Goal: Task Accomplishment & Management: Use online tool/utility

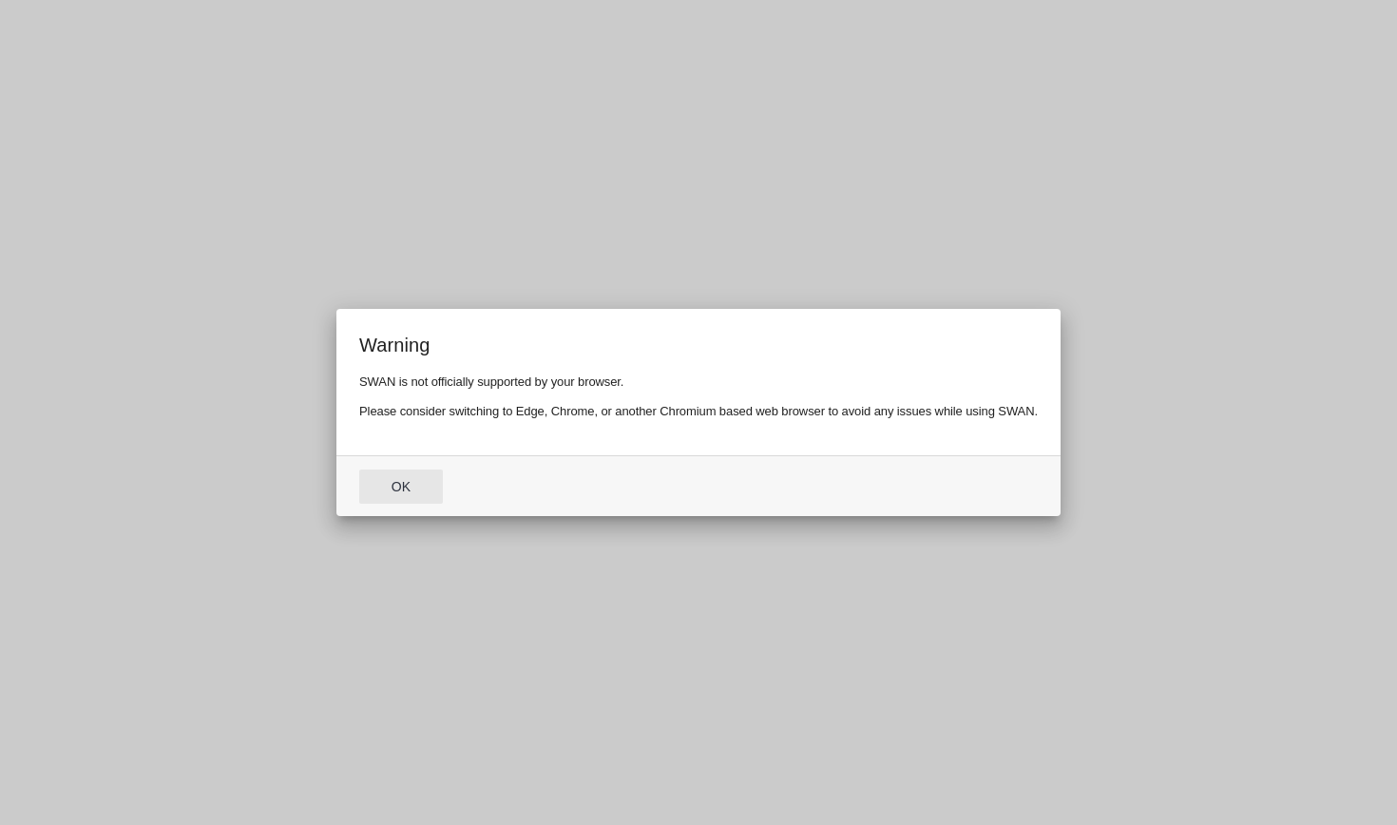
click at [405, 484] on button "Ok" at bounding box center [401, 486] width 84 height 34
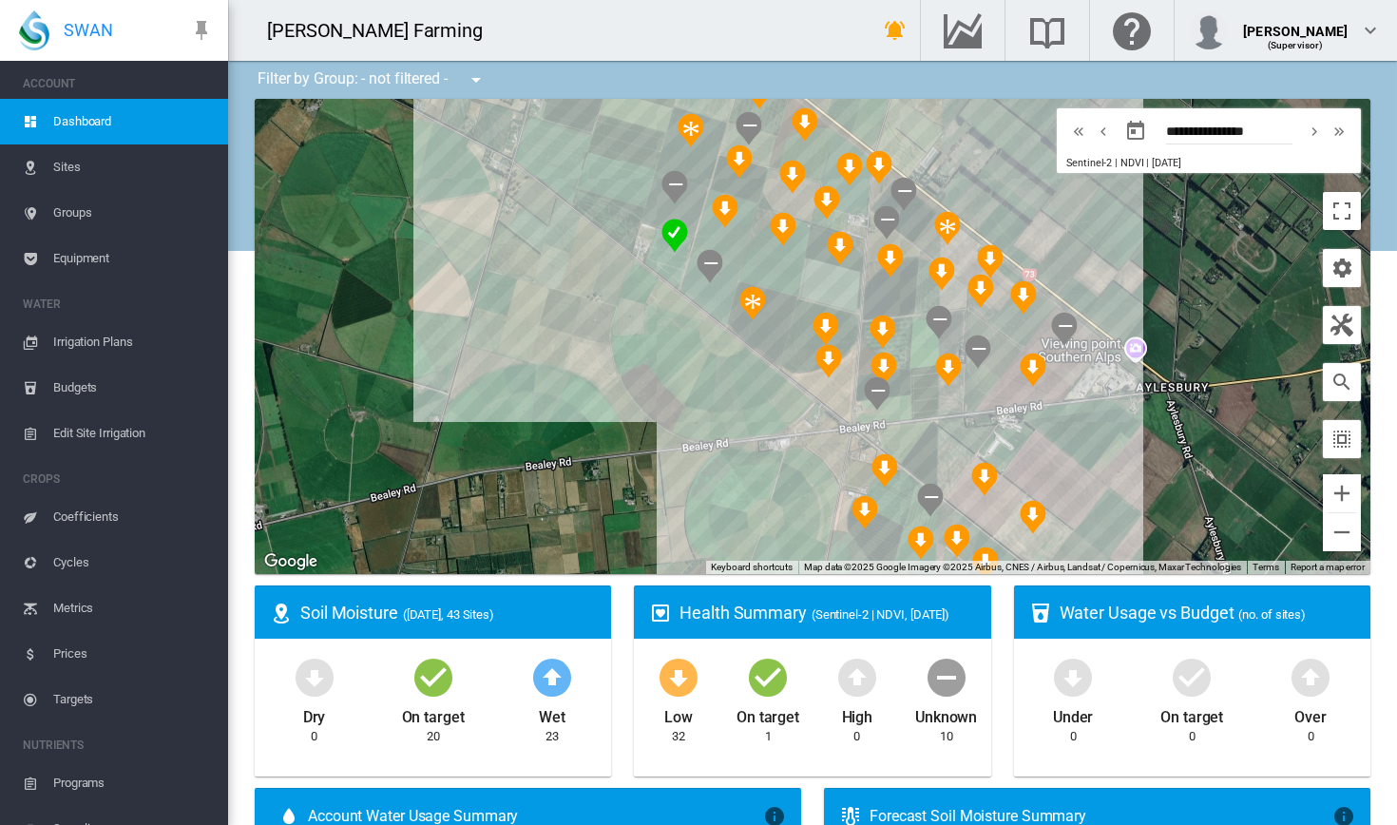
drag, startPoint x: 780, startPoint y: 456, endPoint x: 318, endPoint y: 319, distance: 481.7
click at [318, 319] on div at bounding box center [813, 336] width 1116 height 475
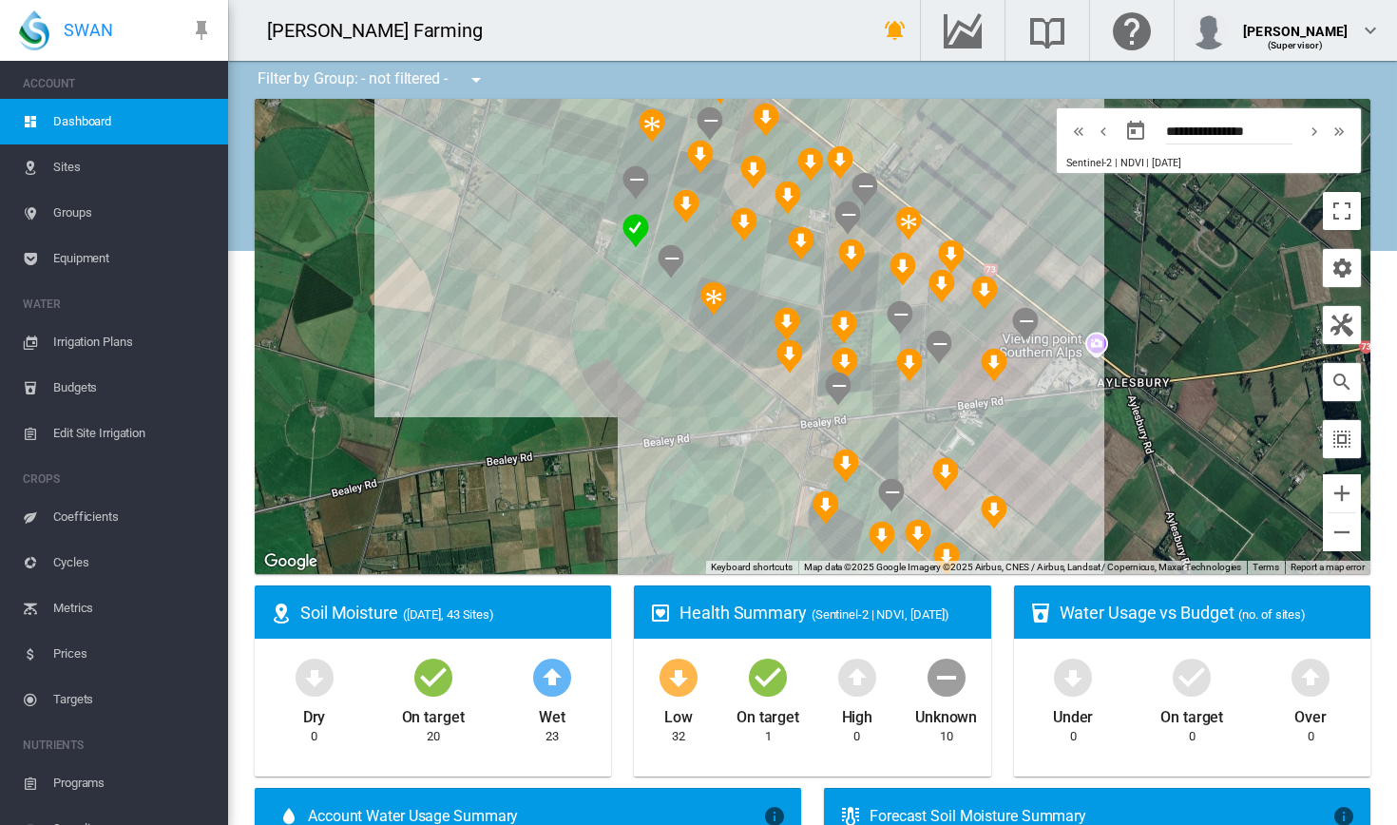
drag, startPoint x: 1093, startPoint y: 454, endPoint x: 1055, endPoint y: 448, distance: 38.6
click at [1055, 448] on div at bounding box center [813, 336] width 1116 height 475
click at [791, 390] on div "[PERSON_NAME] A (12.31 Ha)" at bounding box center [813, 336] width 1116 height 475
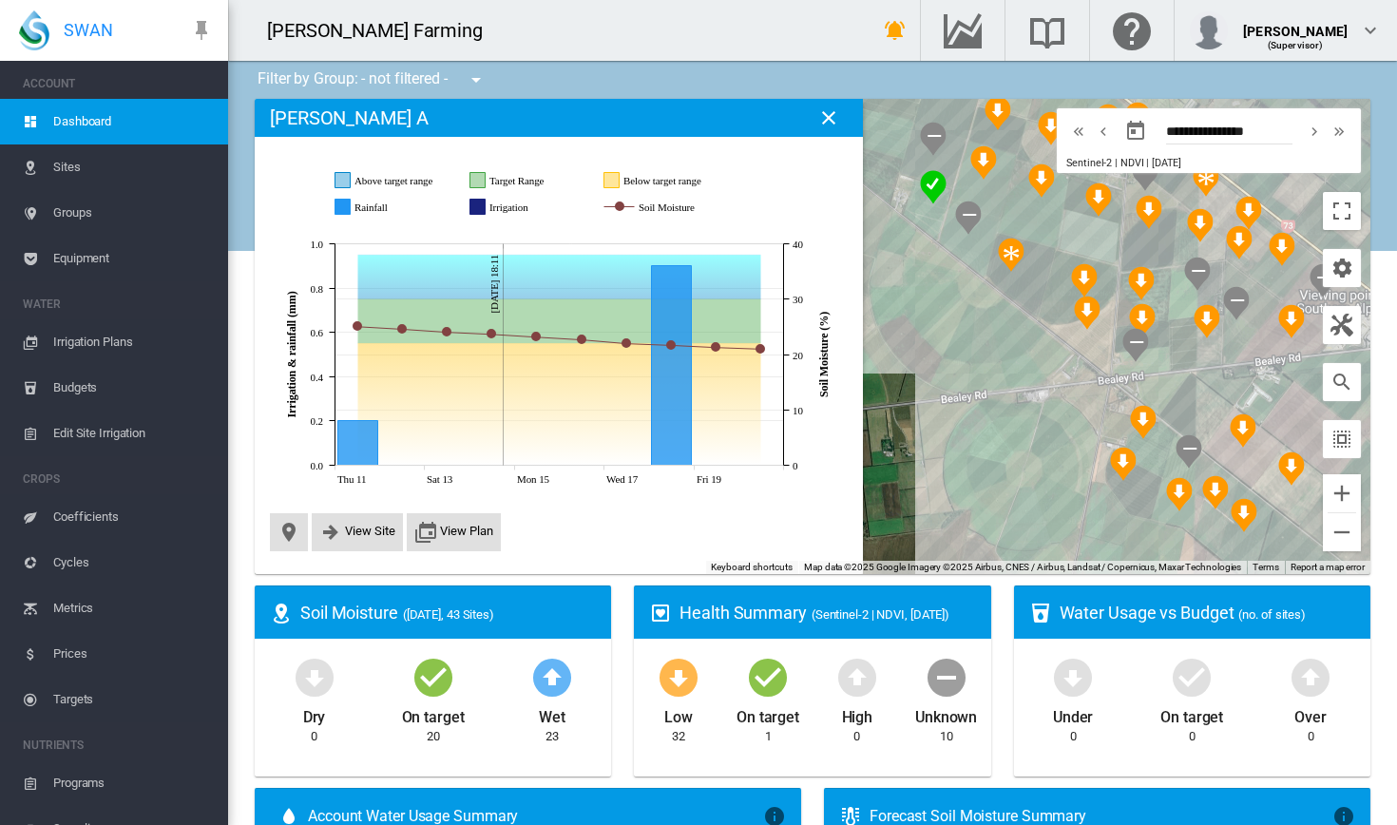
click at [88, 439] on span "Edit Site Irrigation" at bounding box center [133, 434] width 160 height 46
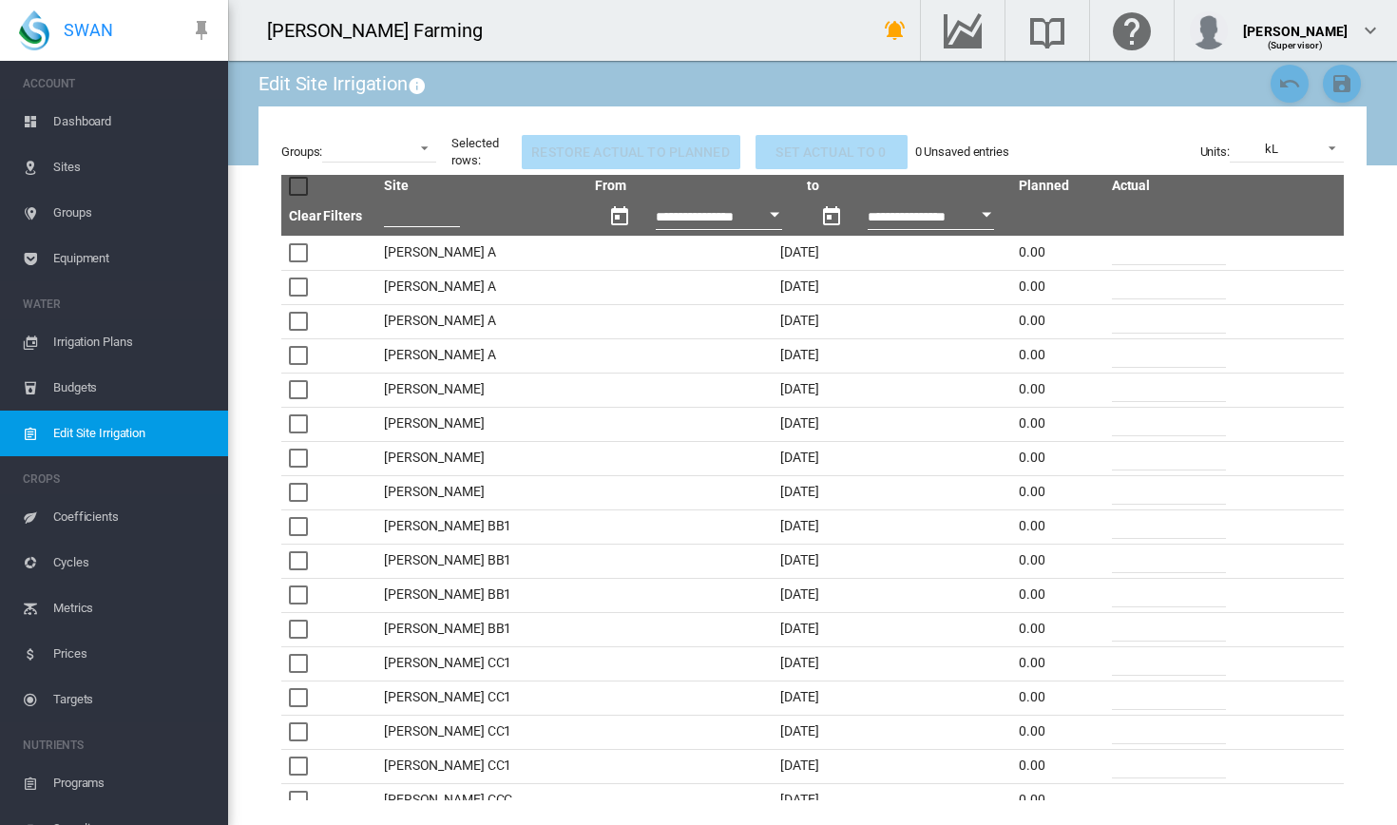
click at [123, 352] on span "Irrigation Plans" at bounding box center [133, 342] width 160 height 46
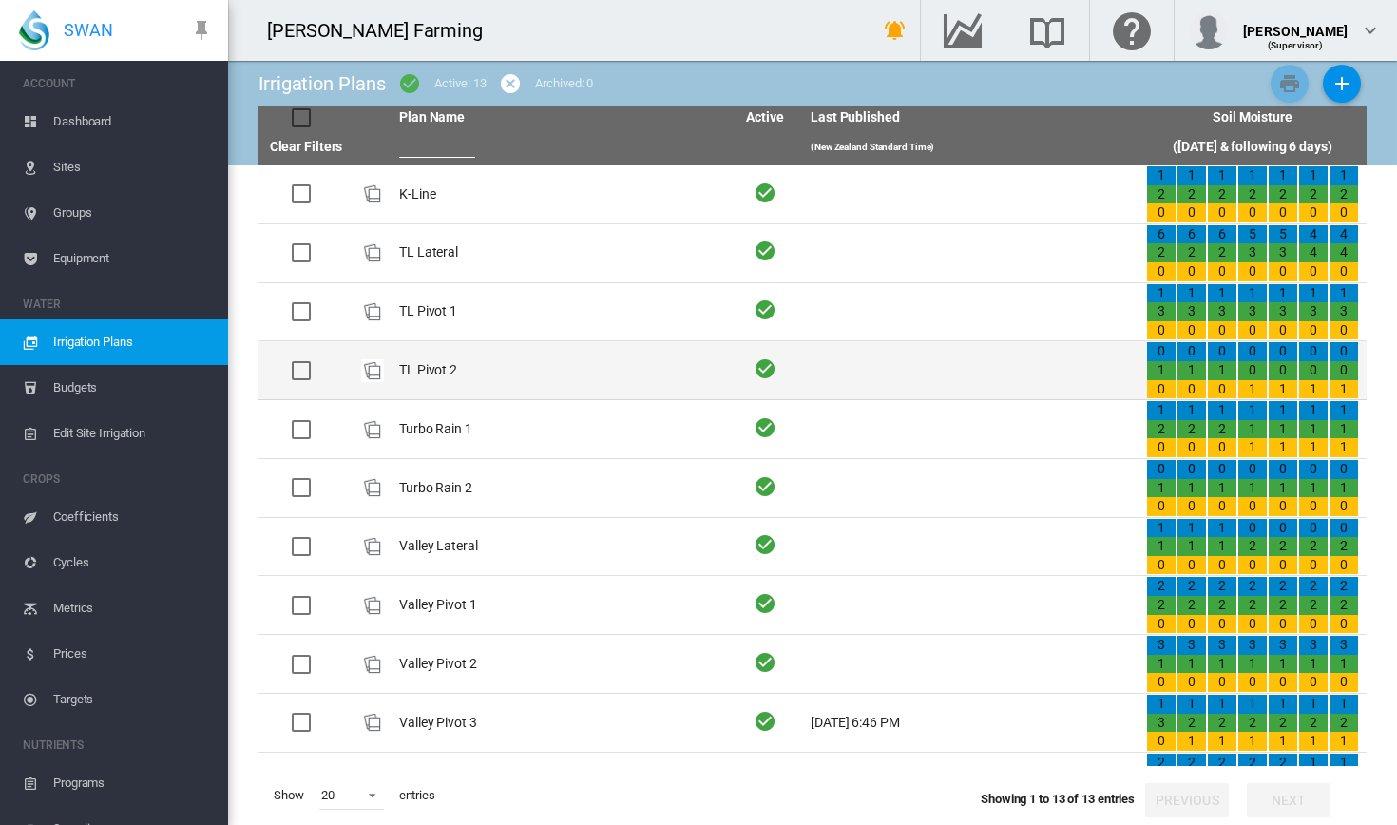
click at [537, 368] on td "TL Pivot 2" at bounding box center [559, 370] width 335 height 58
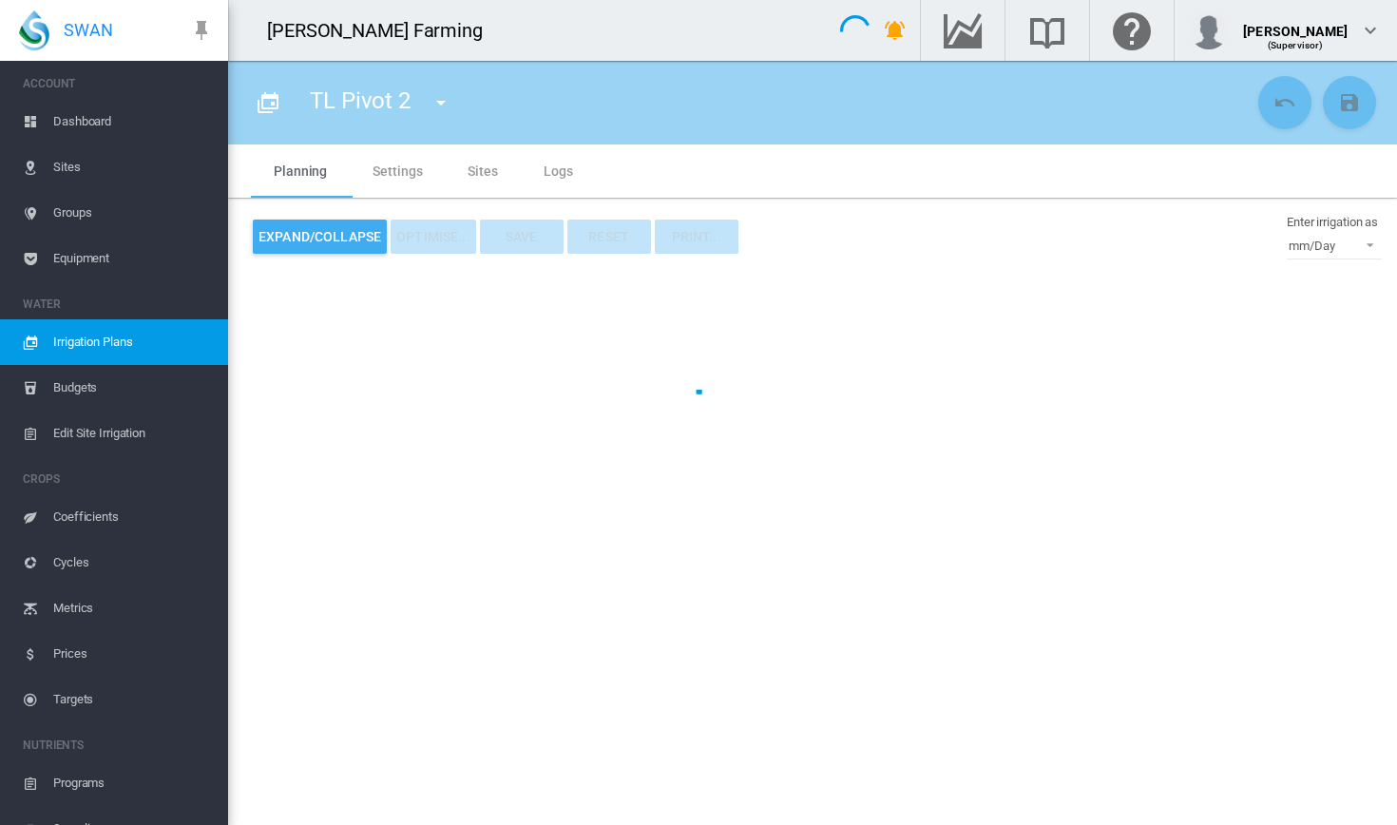
type input "**********"
type input "*"
type input "*****"
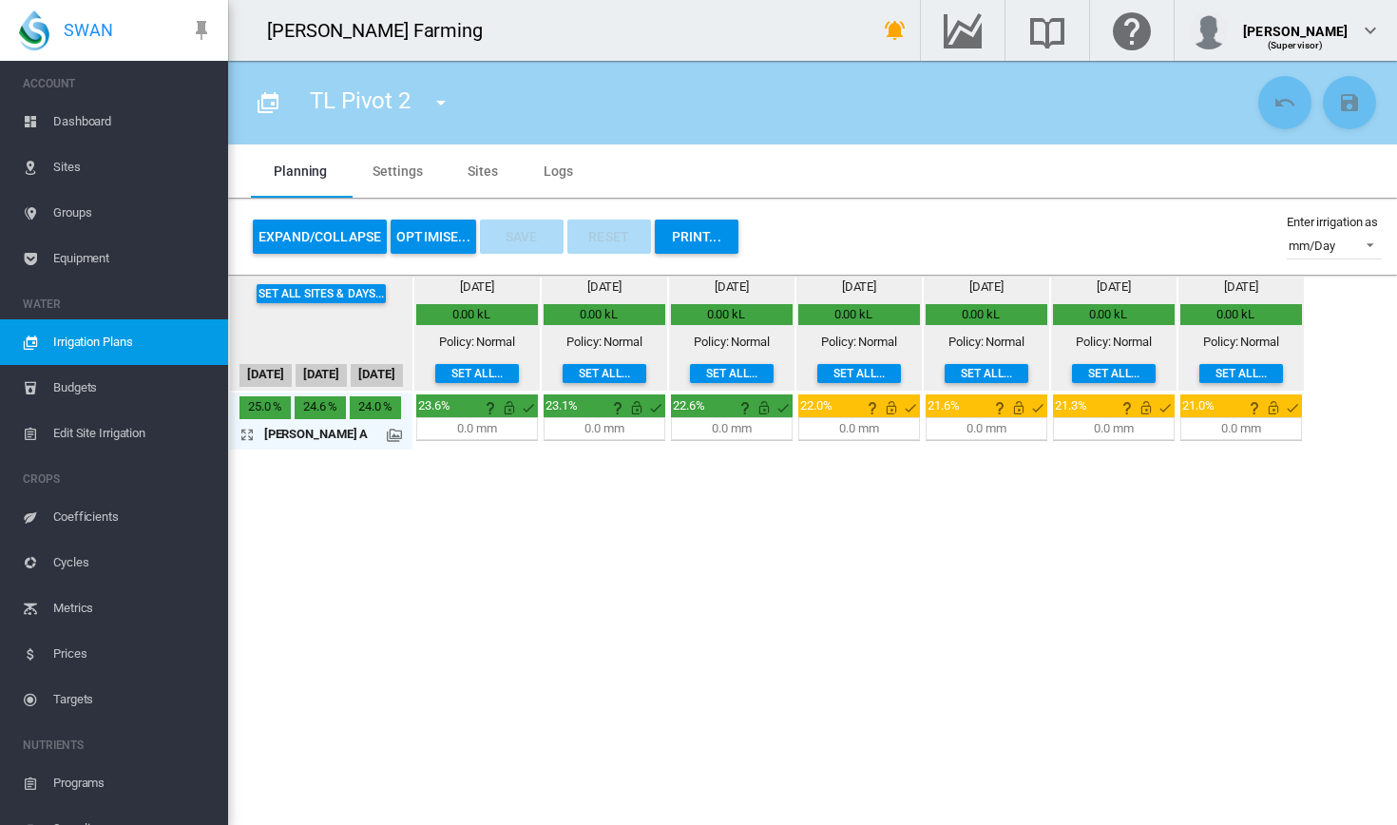
click at [445, 230] on button "OPTIMISE..." at bounding box center [434, 237] width 86 height 34
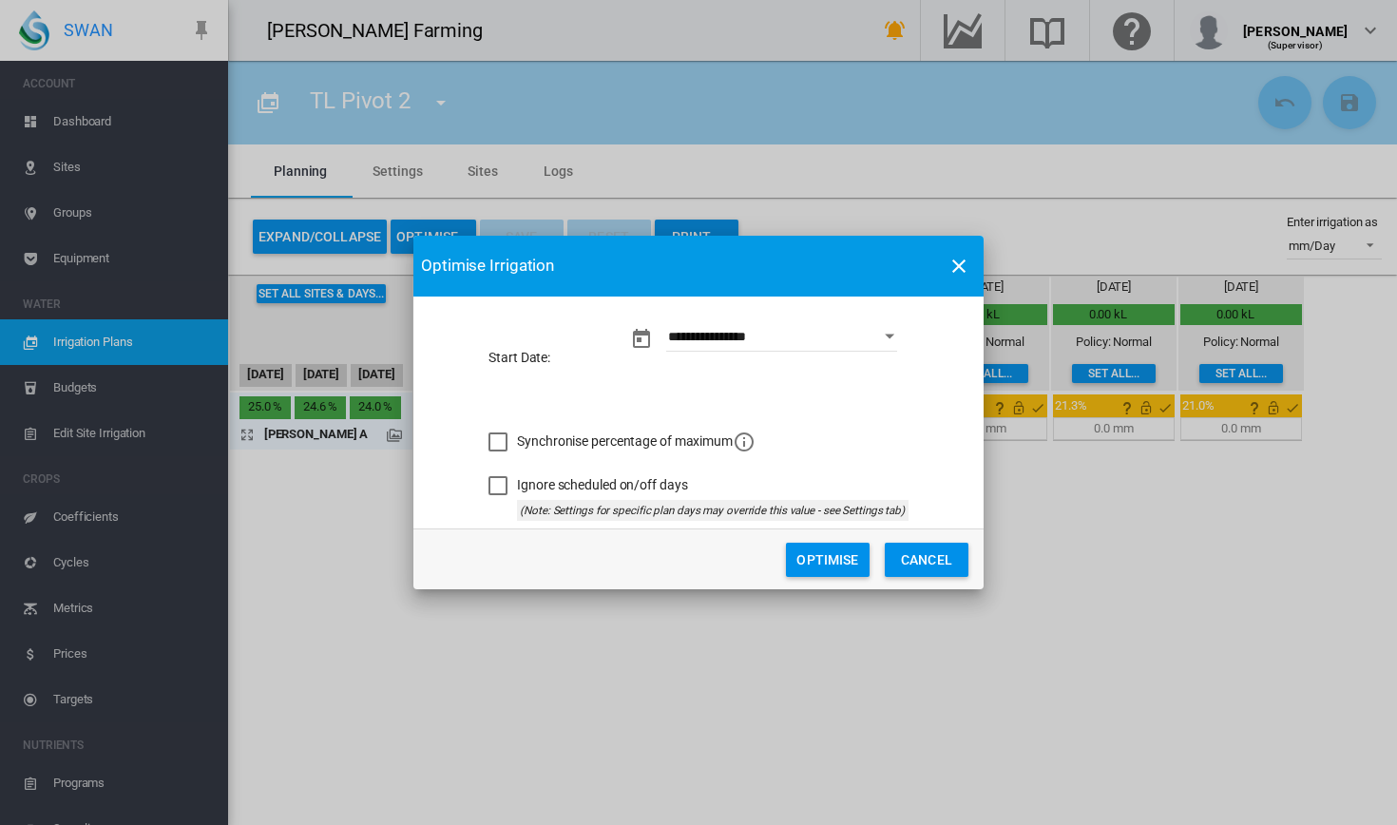
click at [837, 557] on button "Optimise" at bounding box center [828, 560] width 84 height 34
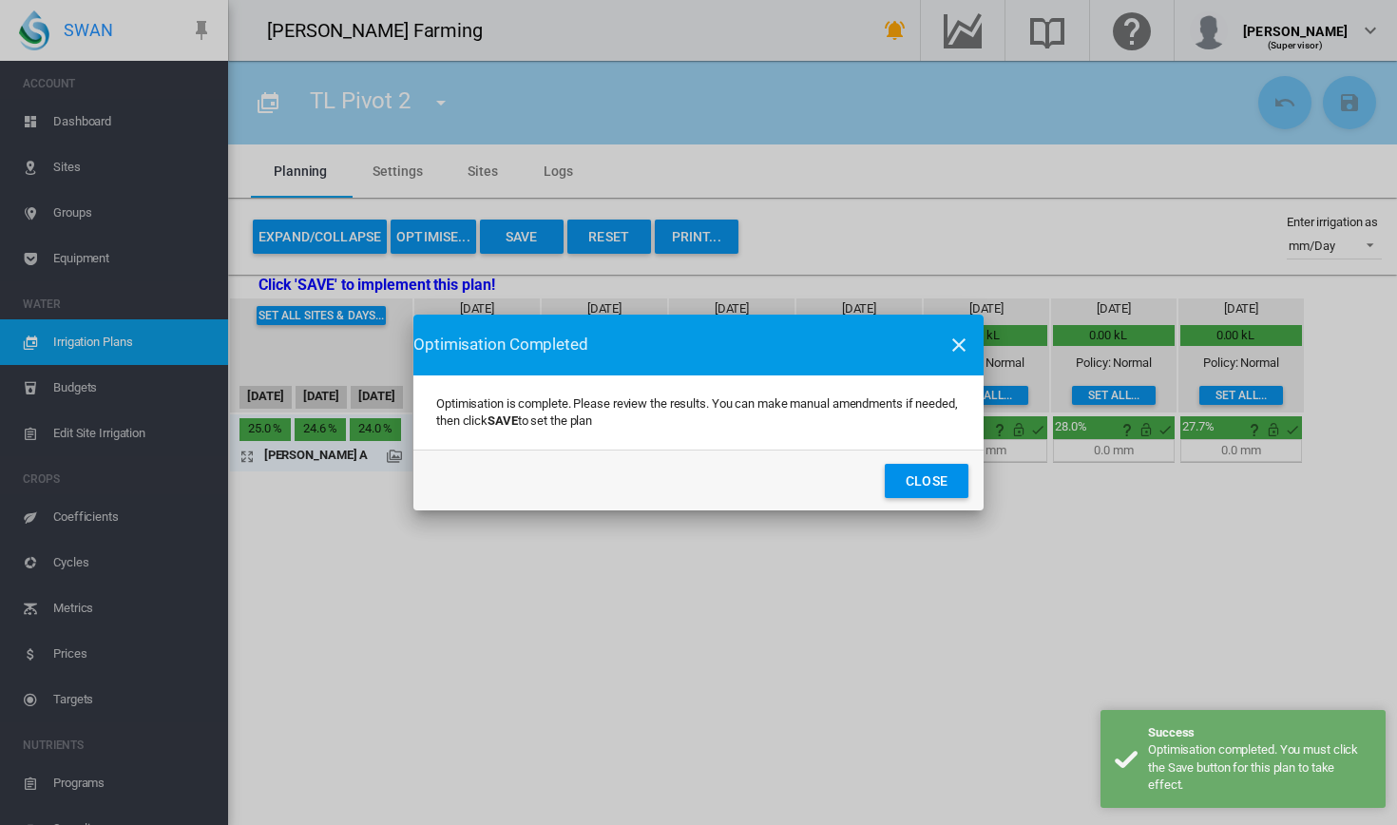
click at [916, 480] on button "Close" at bounding box center [927, 481] width 84 height 34
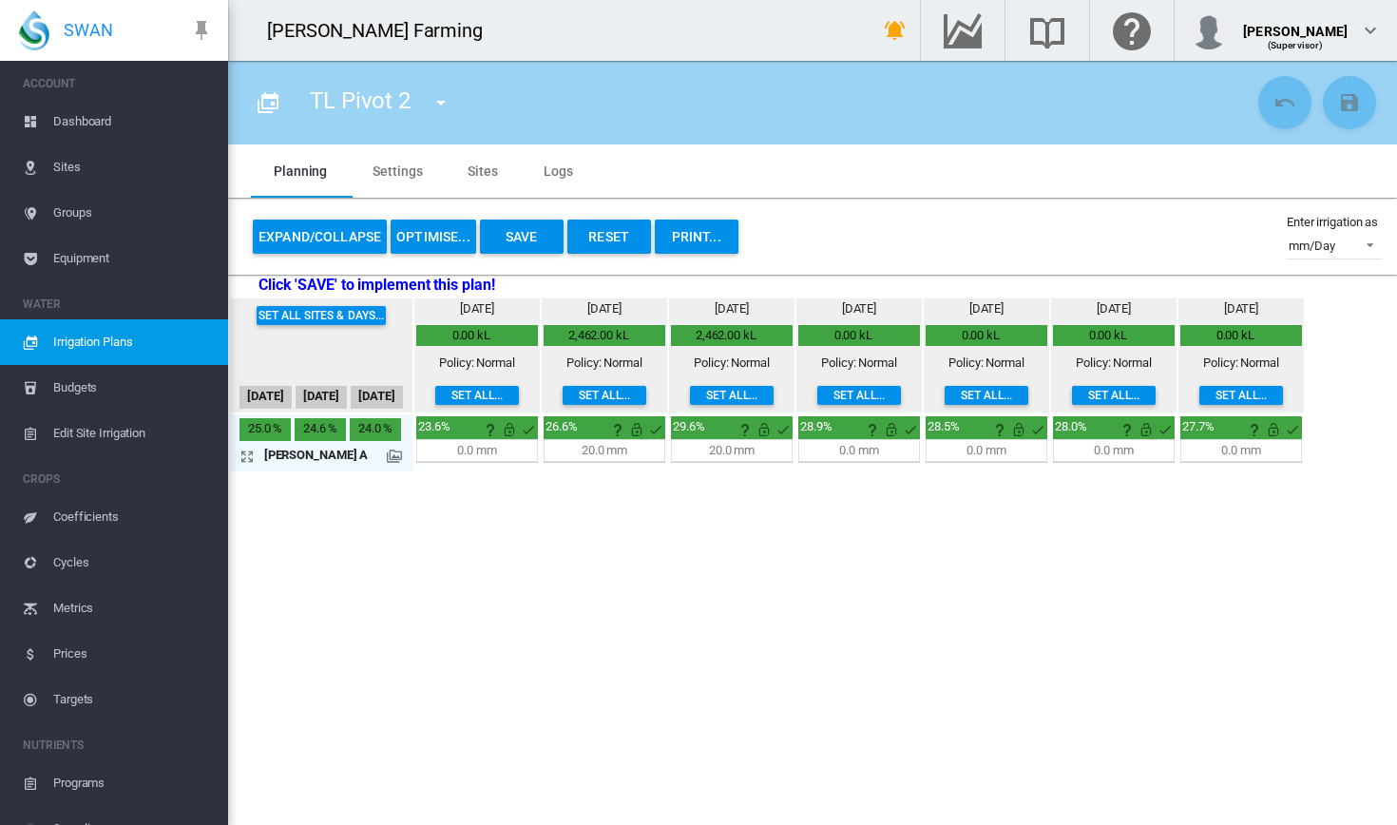
click at [86, 115] on span "Dashboard" at bounding box center [133, 122] width 160 height 46
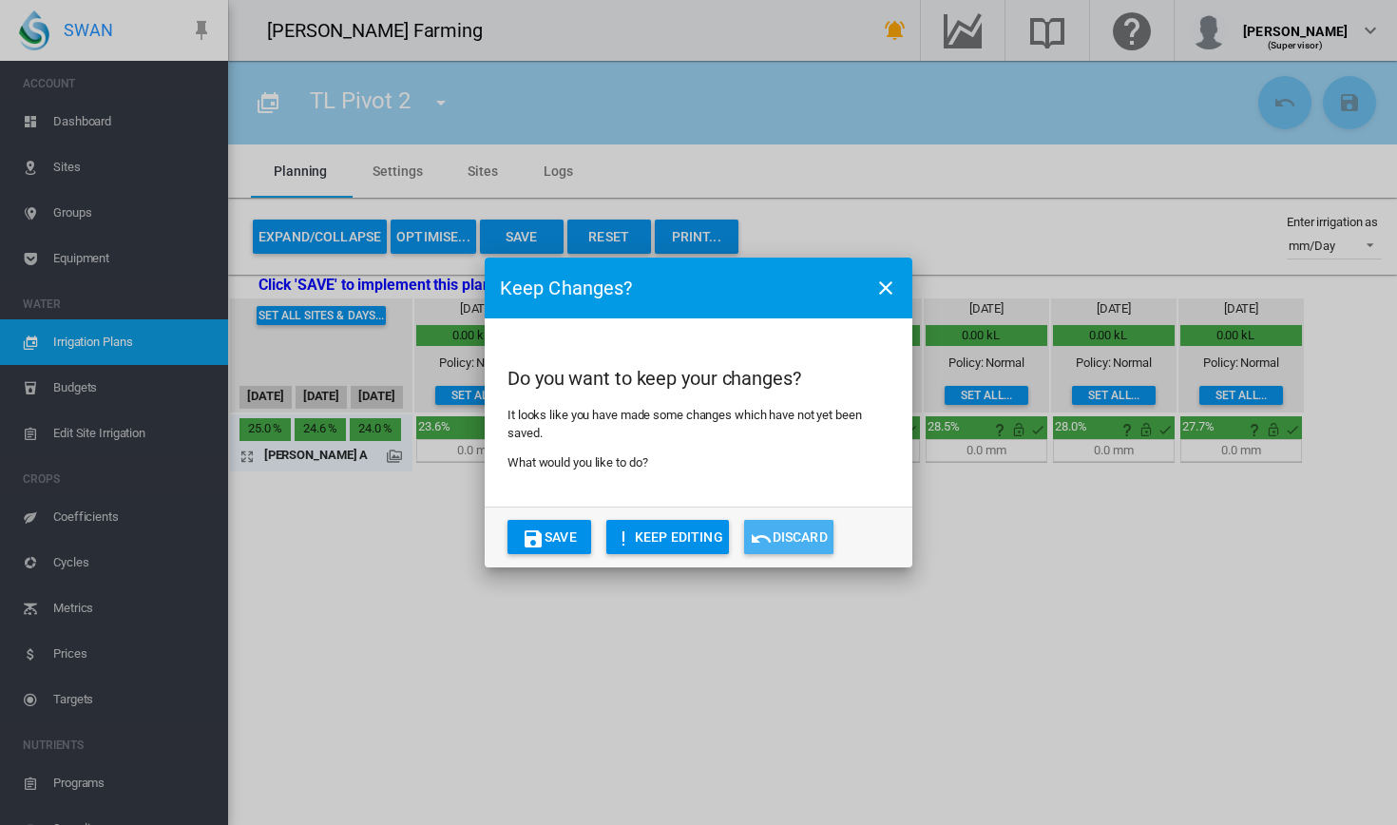
click at [811, 526] on button "Discard" at bounding box center [788, 537] width 89 height 34
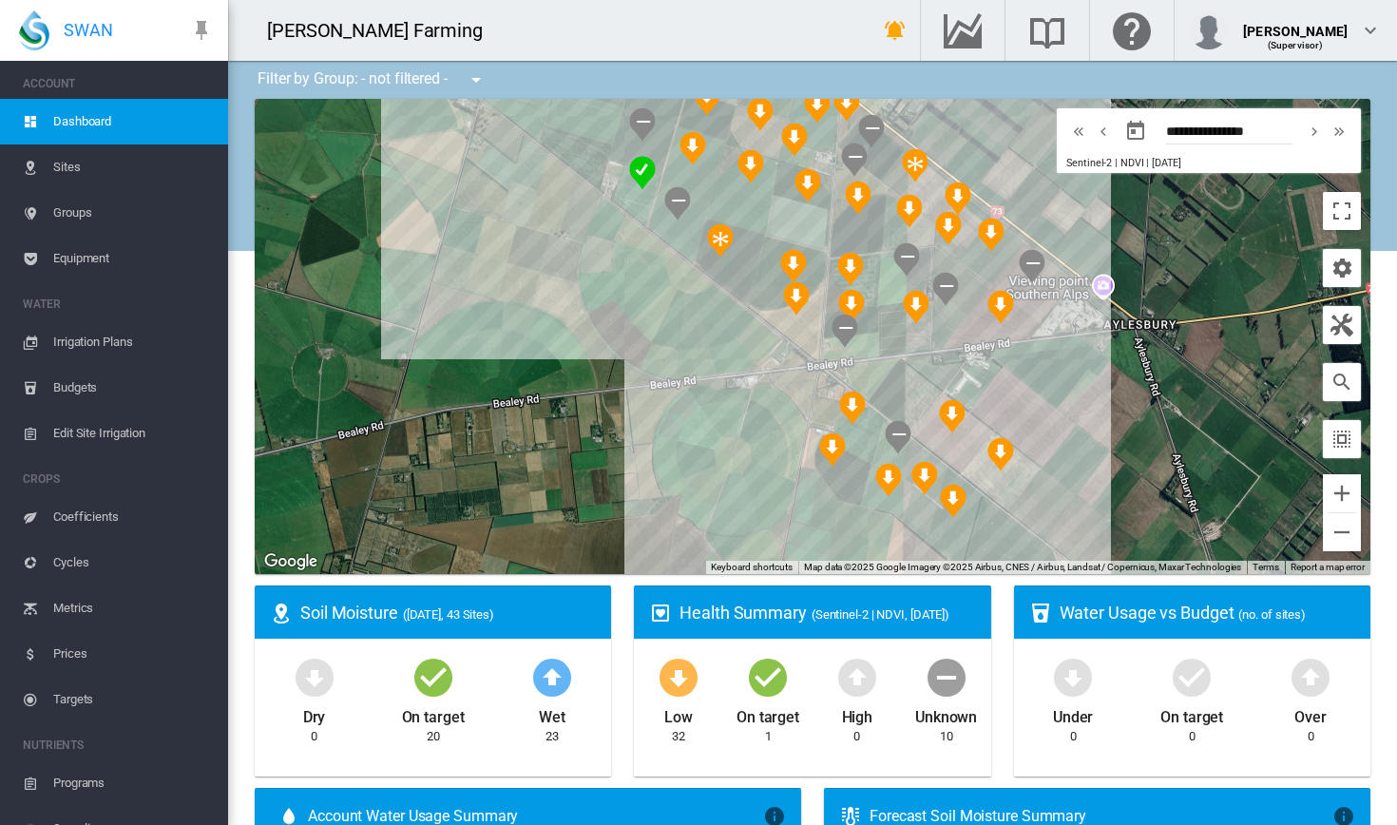
drag, startPoint x: 815, startPoint y: 360, endPoint x: 523, endPoint y: 346, distance: 293.0
click at [523, 346] on div at bounding box center [813, 336] width 1116 height 475
click at [878, 501] on div "[PERSON_NAME] (9.46 Ha)" at bounding box center [813, 336] width 1116 height 475
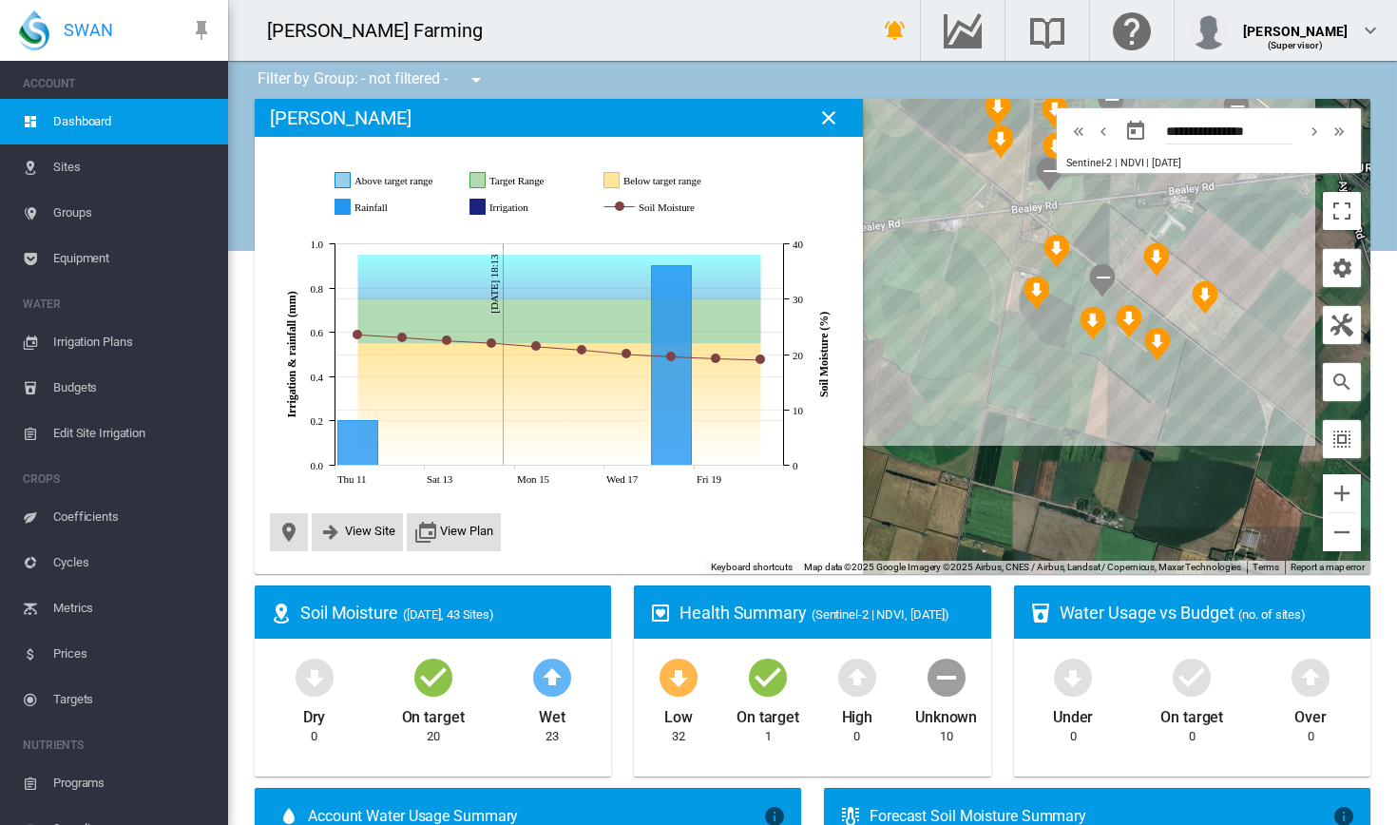
click at [137, 352] on span "Irrigation Plans" at bounding box center [133, 342] width 160 height 46
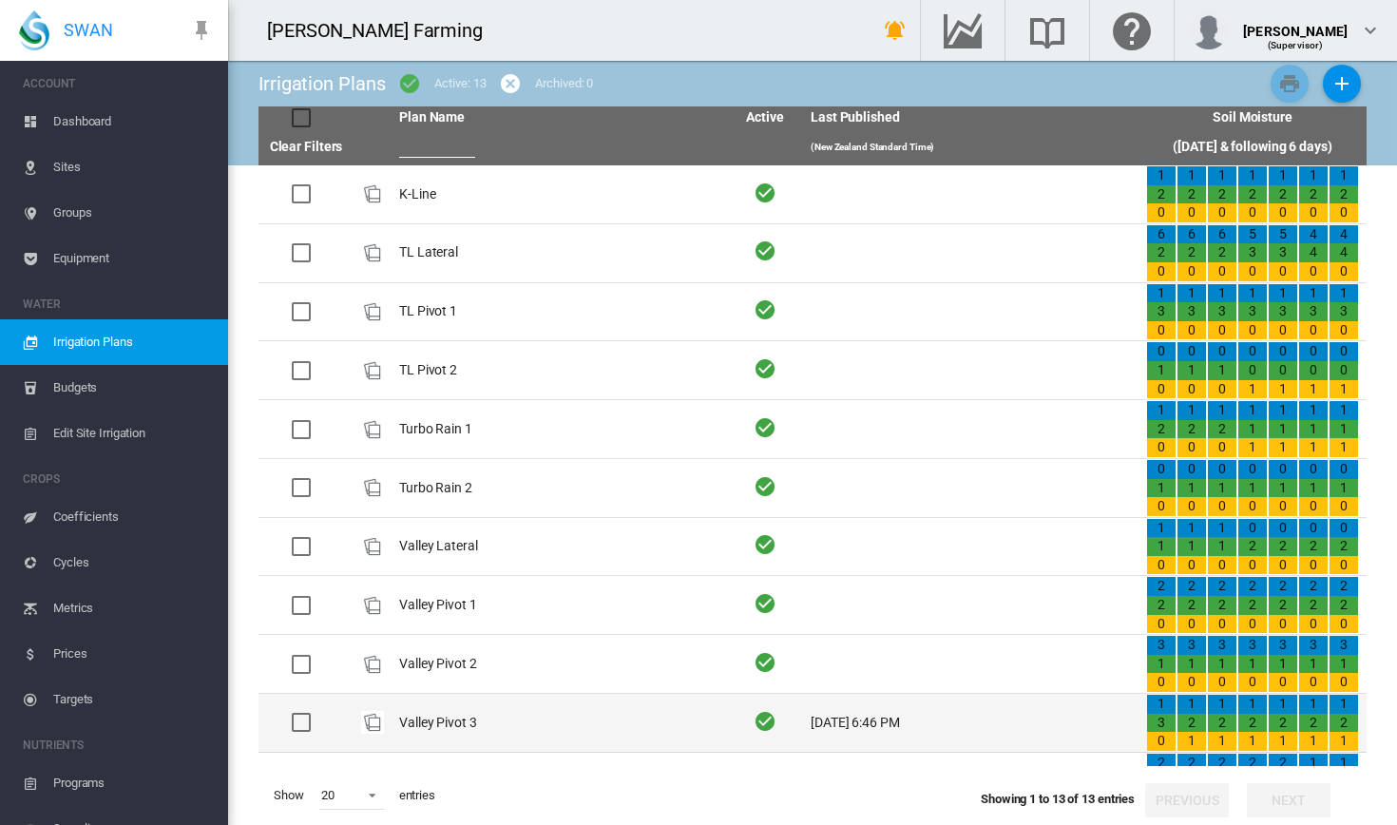
click at [517, 714] on td "Valley Pivot 3" at bounding box center [559, 723] width 335 height 58
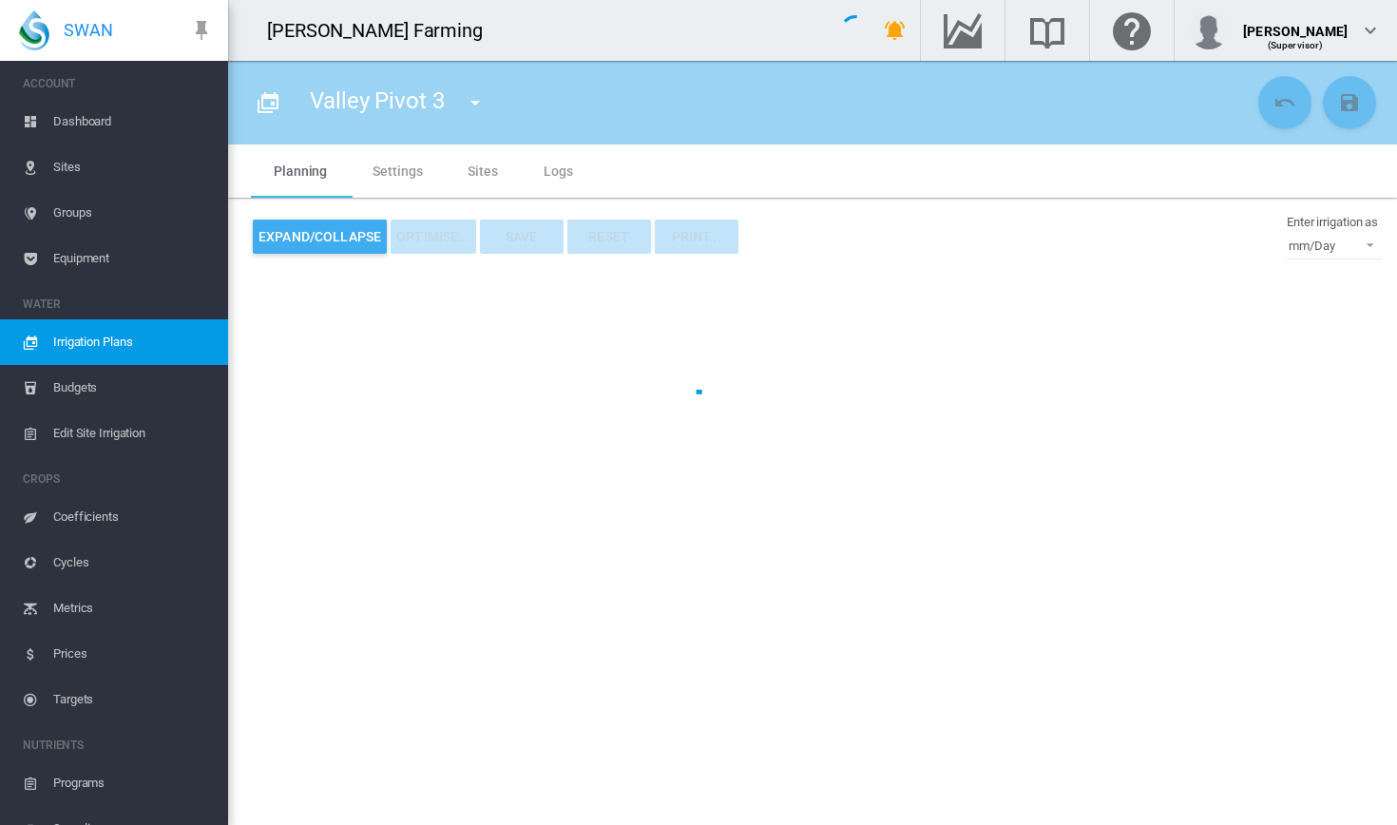
type input "**********"
type input "*"
type input "*****"
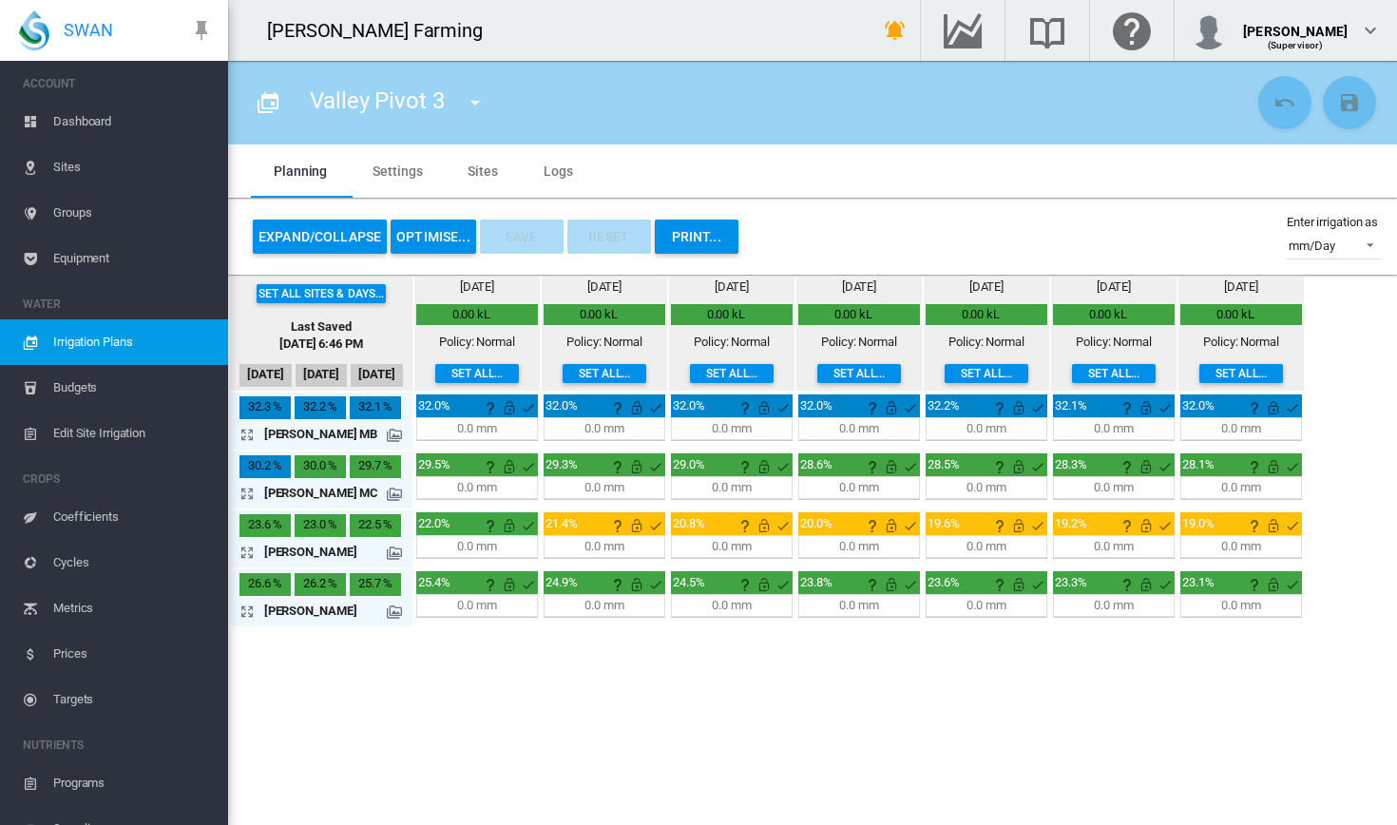
click at [416, 242] on button "OPTIMISE..." at bounding box center [434, 237] width 86 height 34
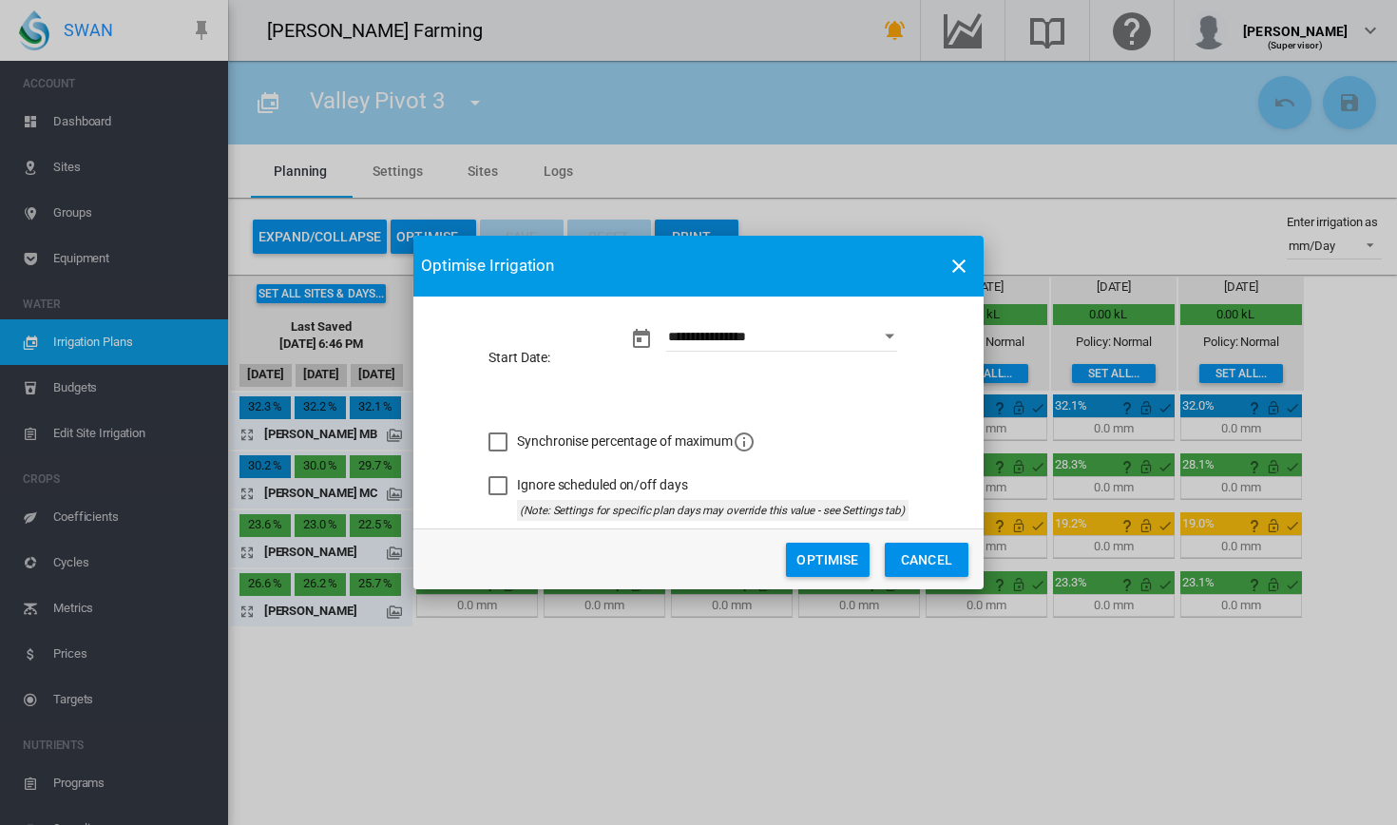
click at [838, 552] on button "Optimise" at bounding box center [828, 560] width 84 height 34
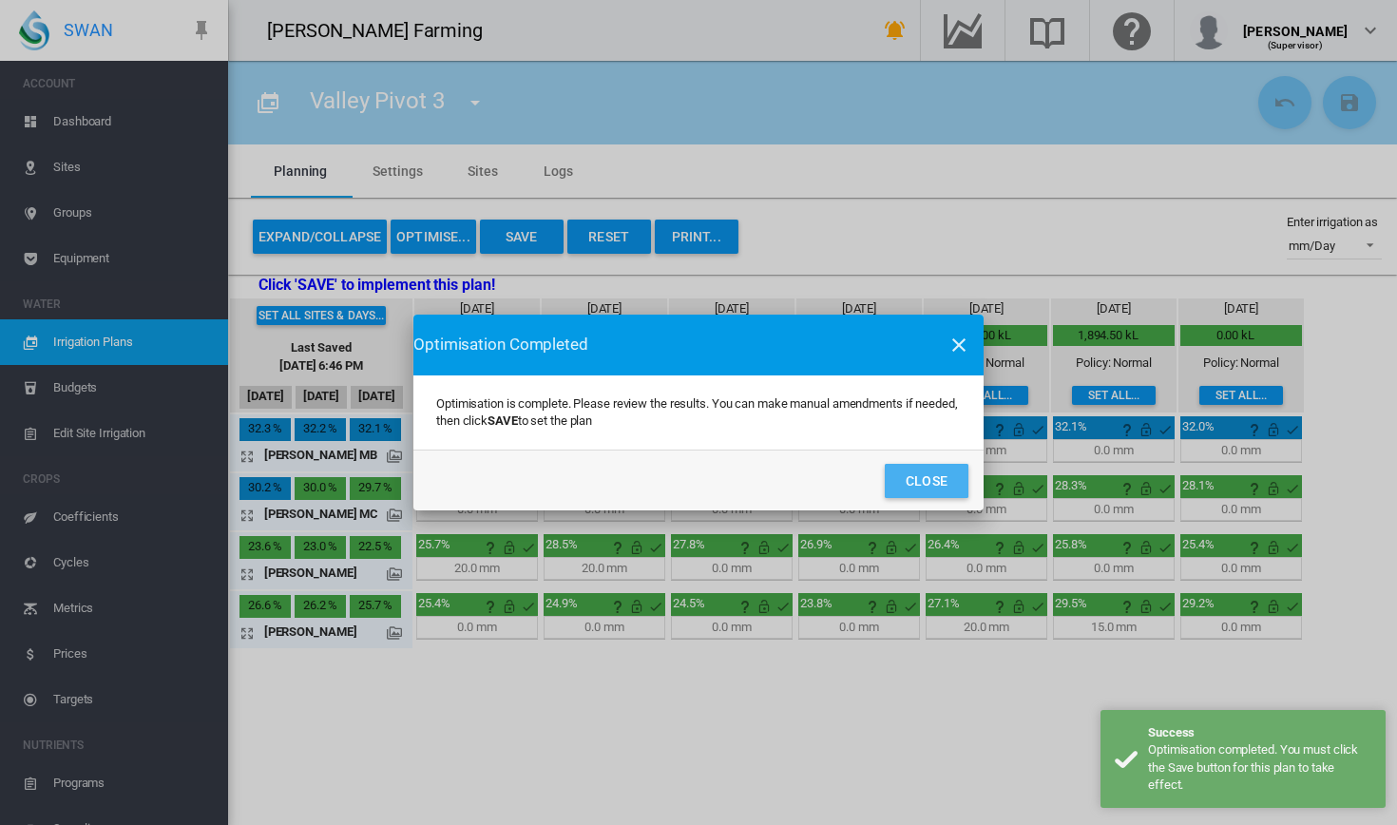
click at [905, 486] on button "Close" at bounding box center [927, 481] width 84 height 34
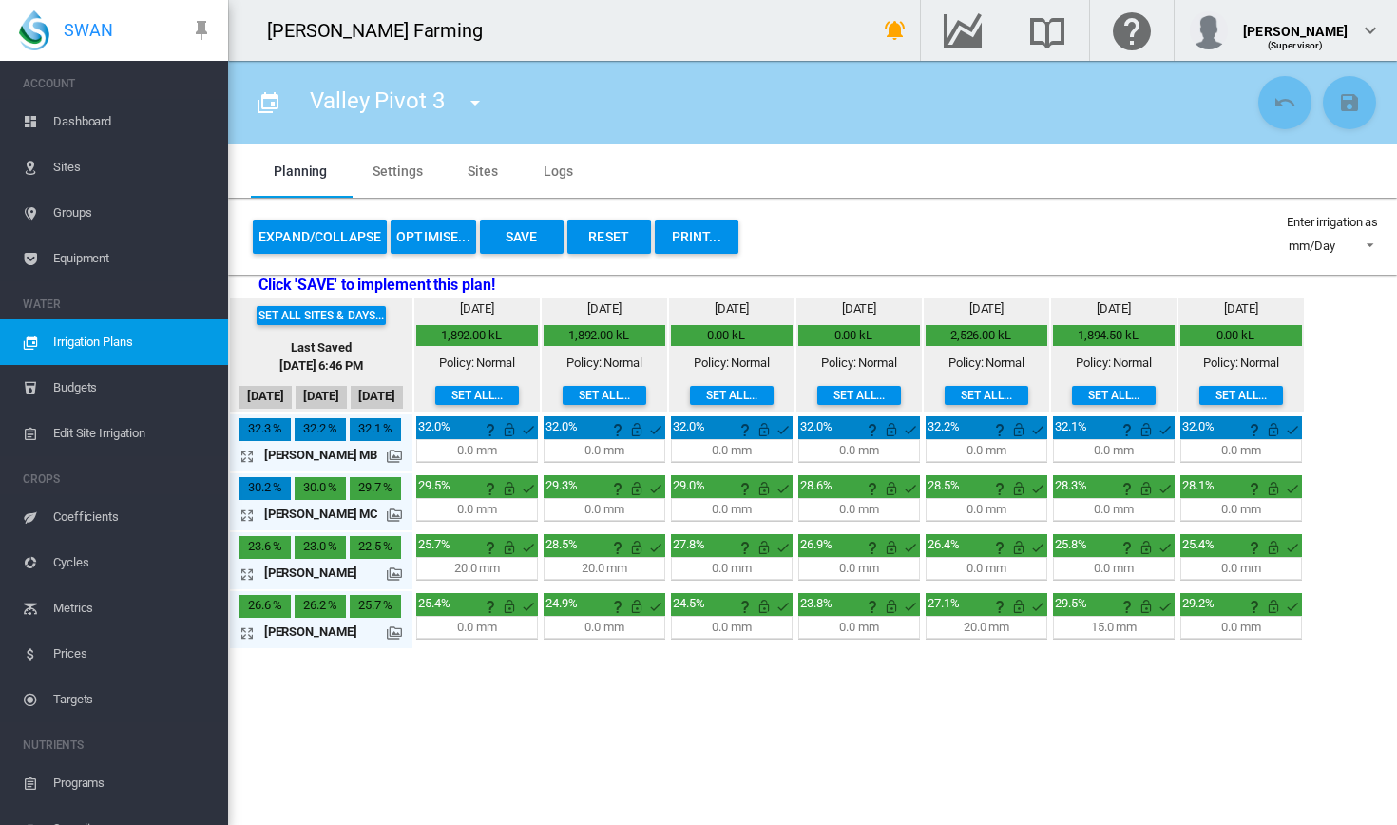
click at [122, 118] on span "Dashboard" at bounding box center [133, 122] width 160 height 46
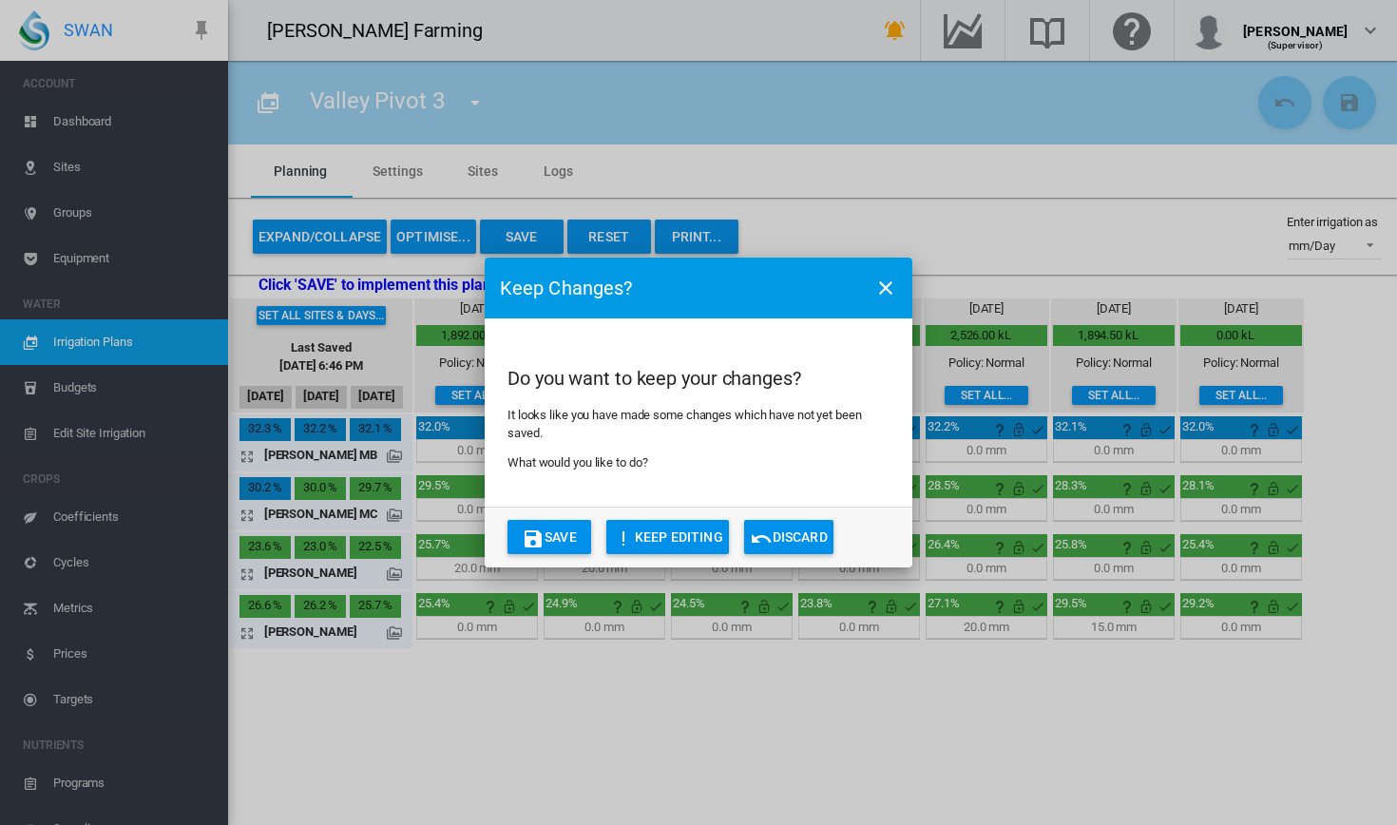
click at [797, 530] on button "Discard" at bounding box center [788, 537] width 89 height 34
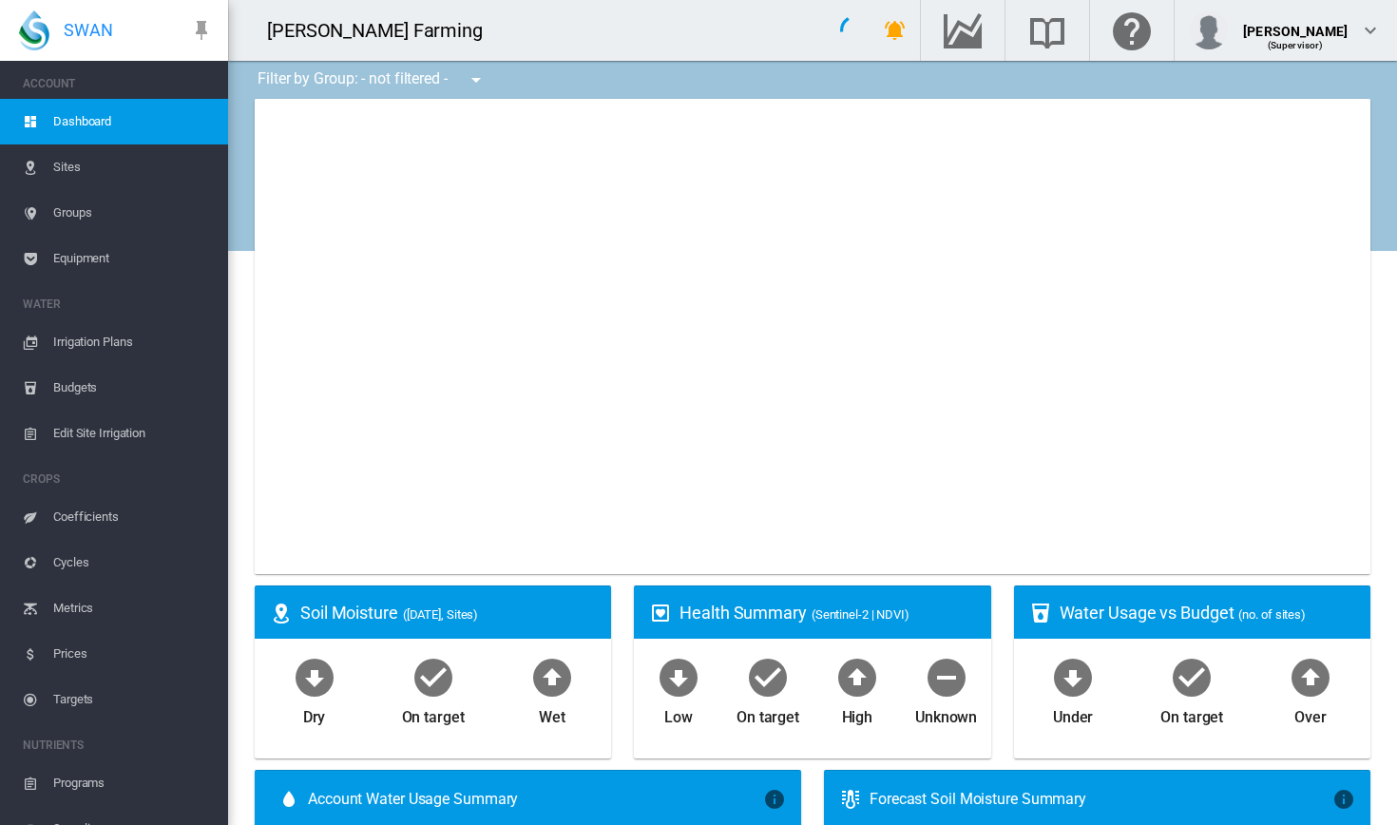
type input "**********"
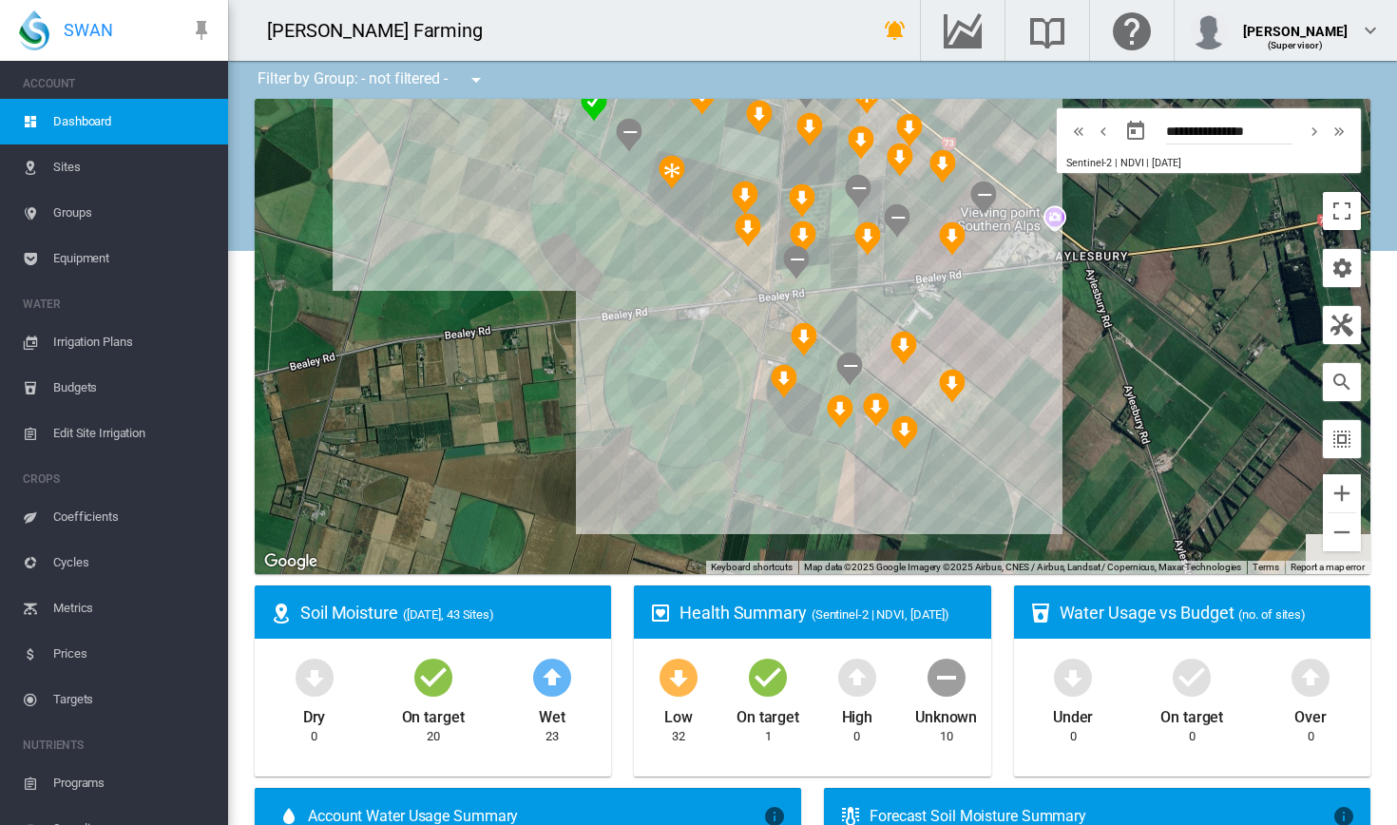
drag, startPoint x: 930, startPoint y: 363, endPoint x: 678, endPoint y: 451, distance: 267.8
click at [678, 451] on div at bounding box center [813, 336] width 1116 height 475
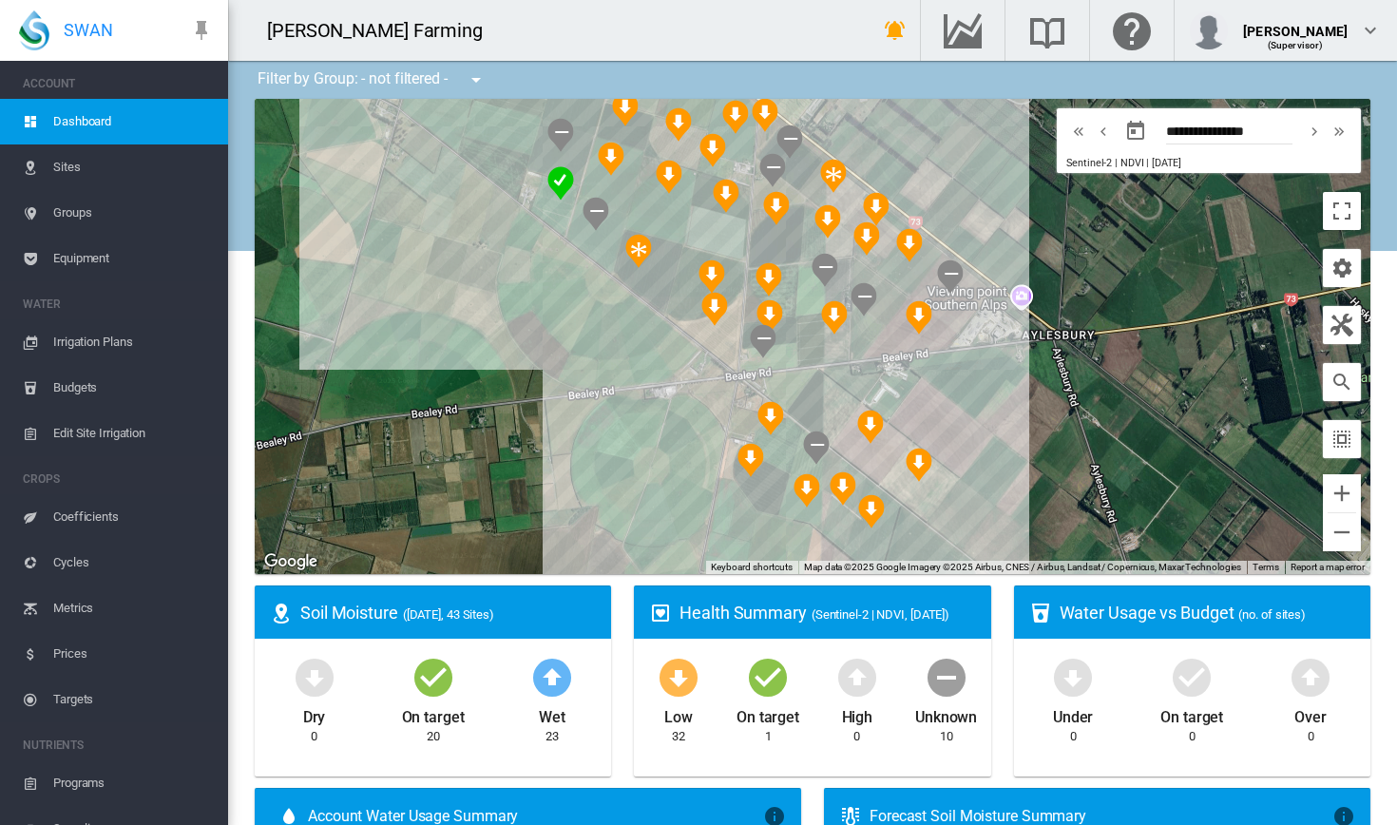
drag, startPoint x: 665, startPoint y: 387, endPoint x: 618, endPoint y: 470, distance: 96.2
click at [619, 470] on div at bounding box center [813, 336] width 1116 height 475
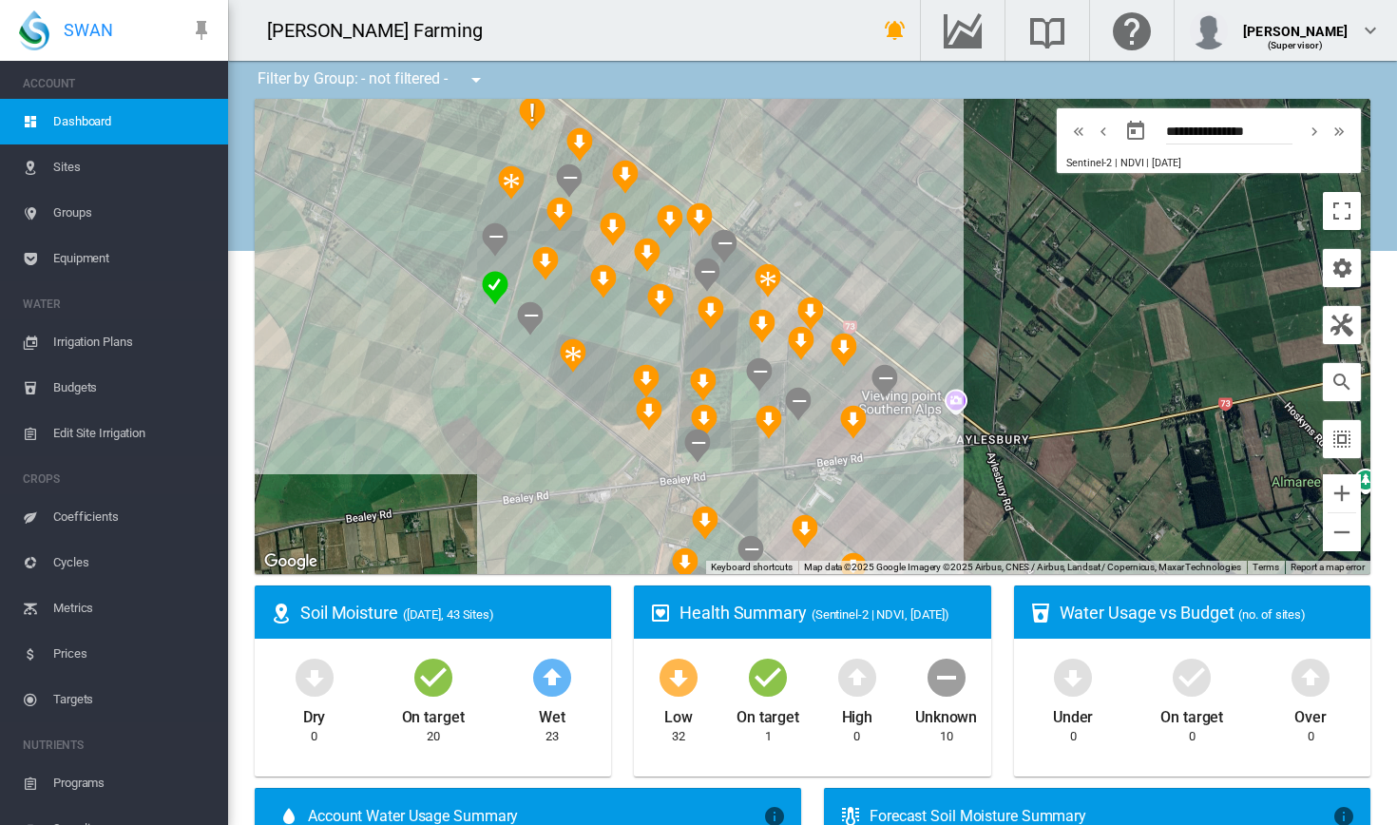
drag, startPoint x: 396, startPoint y: 277, endPoint x: 347, endPoint y: 379, distance: 113.9
click at [347, 379] on div at bounding box center [813, 336] width 1116 height 475
